Goal: Information Seeking & Learning: Check status

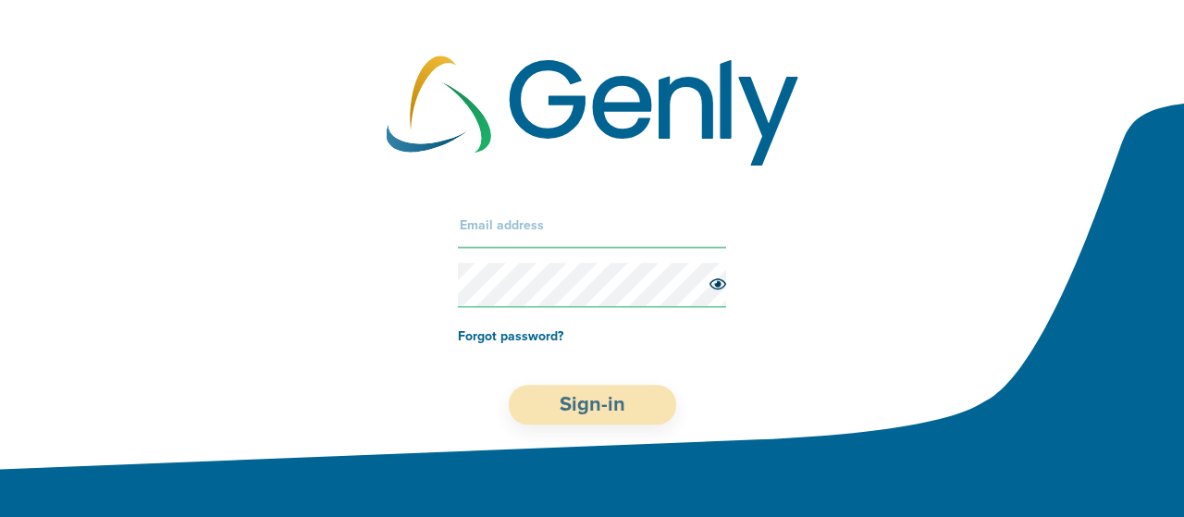
type input "[EMAIL_ADDRESS]"
click at [600, 403] on button "Sign-in" at bounding box center [592, 405] width 167 height 40
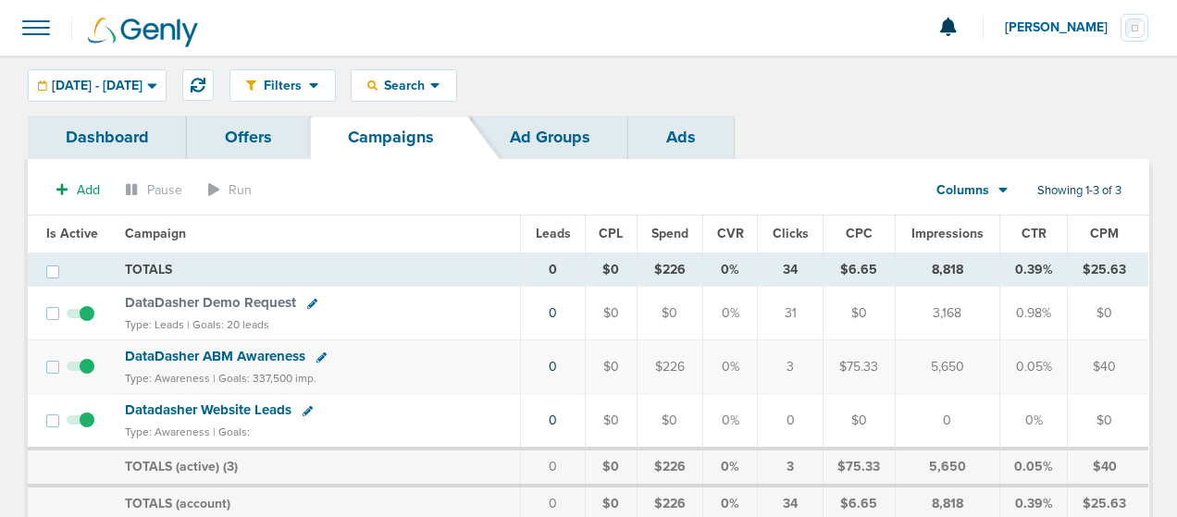
click at [104, 126] on link "Dashboard" at bounding box center [107, 137] width 159 height 43
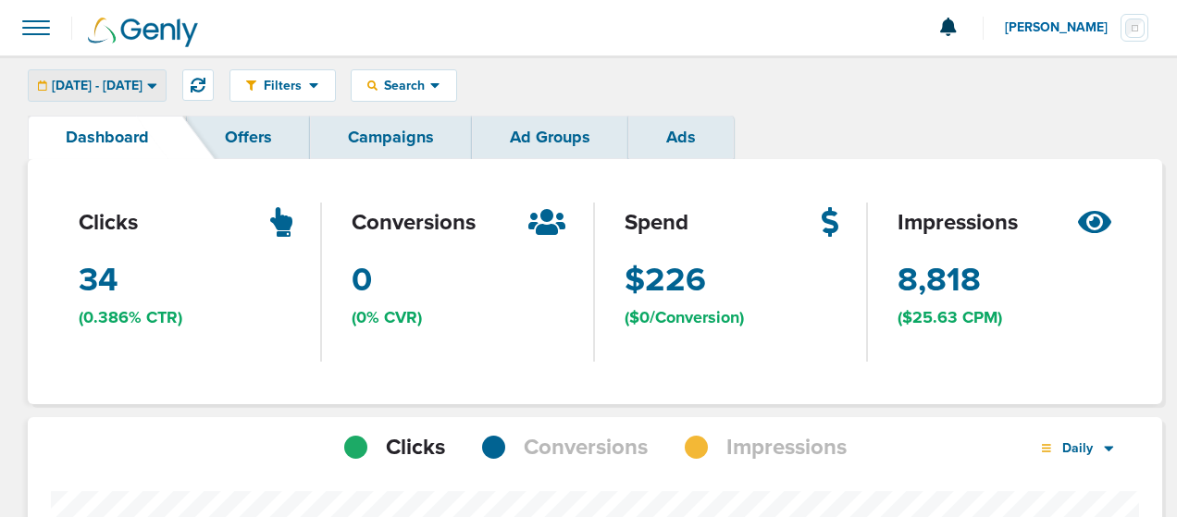
scroll to position [1306, 1121]
click at [156, 86] on icon at bounding box center [151, 86] width 9 height 6
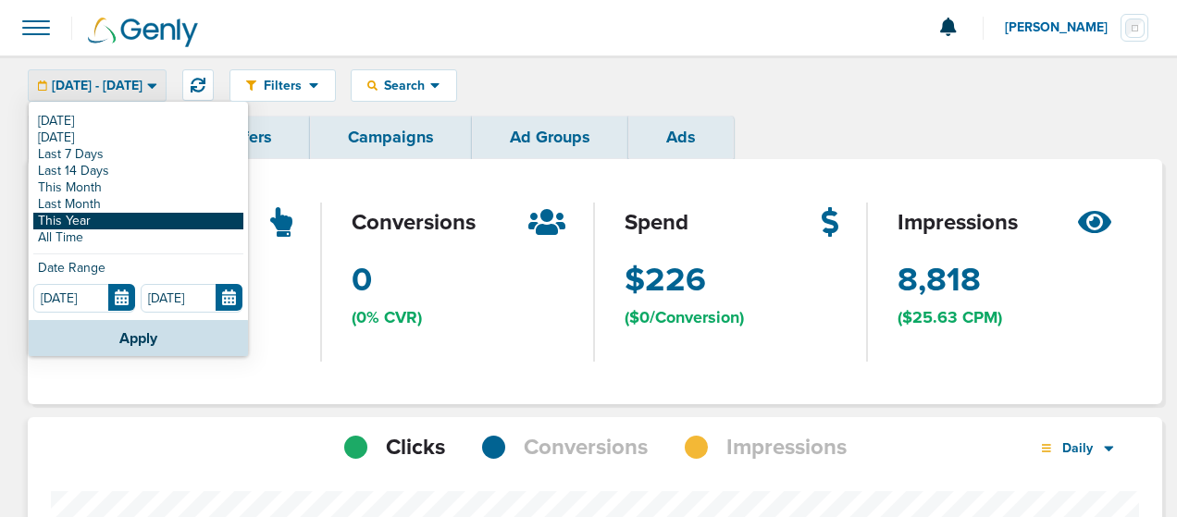
click at [98, 217] on link "This Year" at bounding box center [138, 221] width 210 height 17
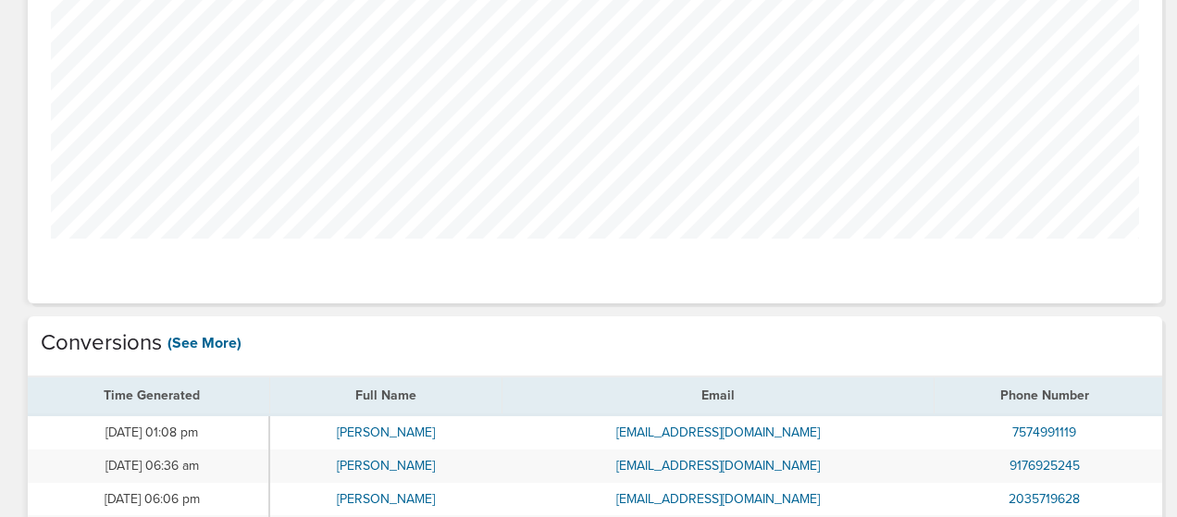
scroll to position [543, 0]
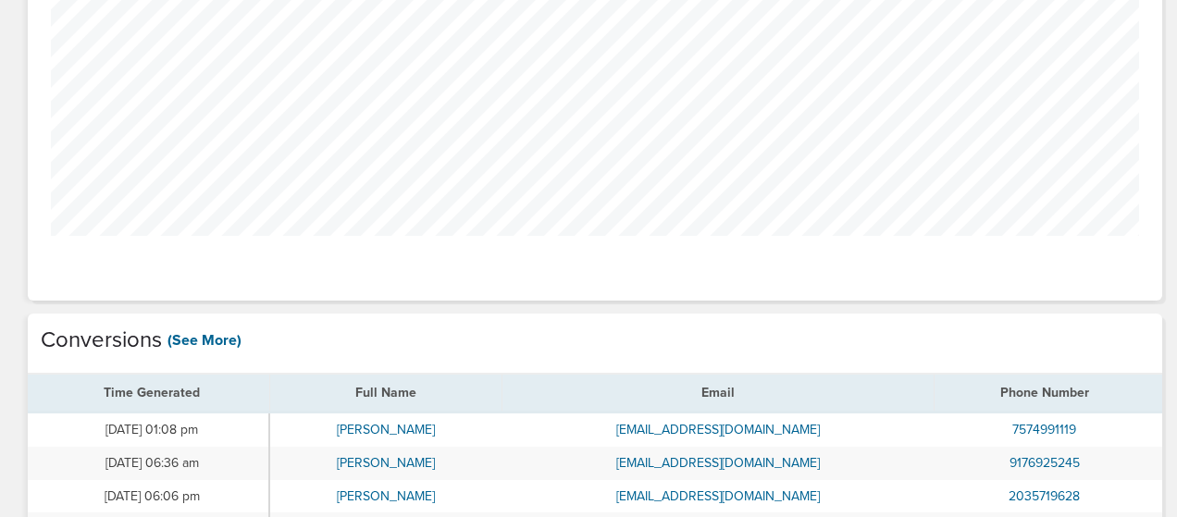
click at [209, 328] on div "Conversions (See More)" at bounding box center [595, 341] width 1109 height 27
click at [217, 330] on link "(See More)" at bounding box center [204, 340] width 74 height 20
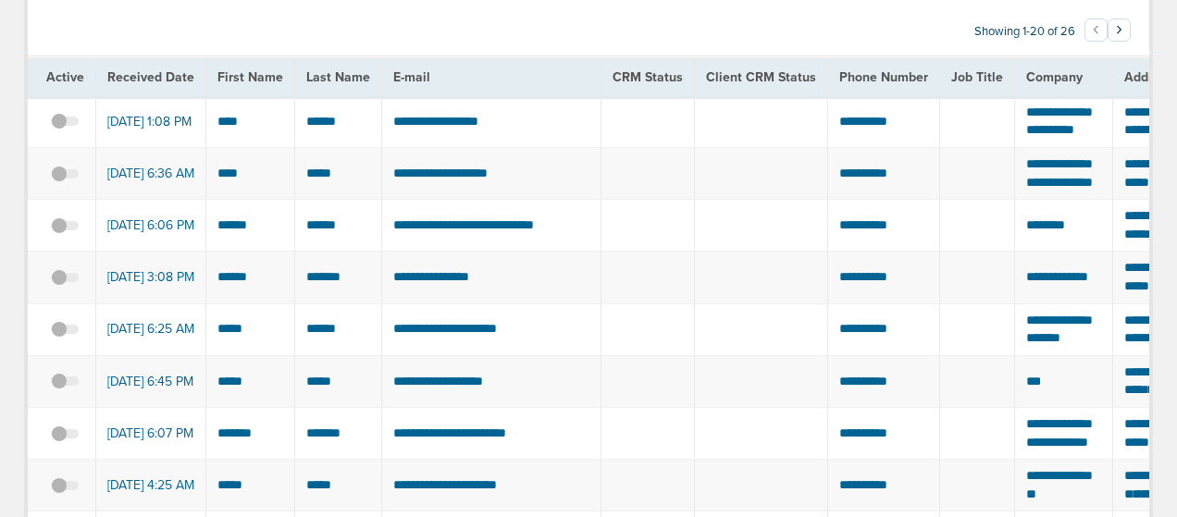
scroll to position [35, 0]
